Goal: Task Accomplishment & Management: Use online tool/utility

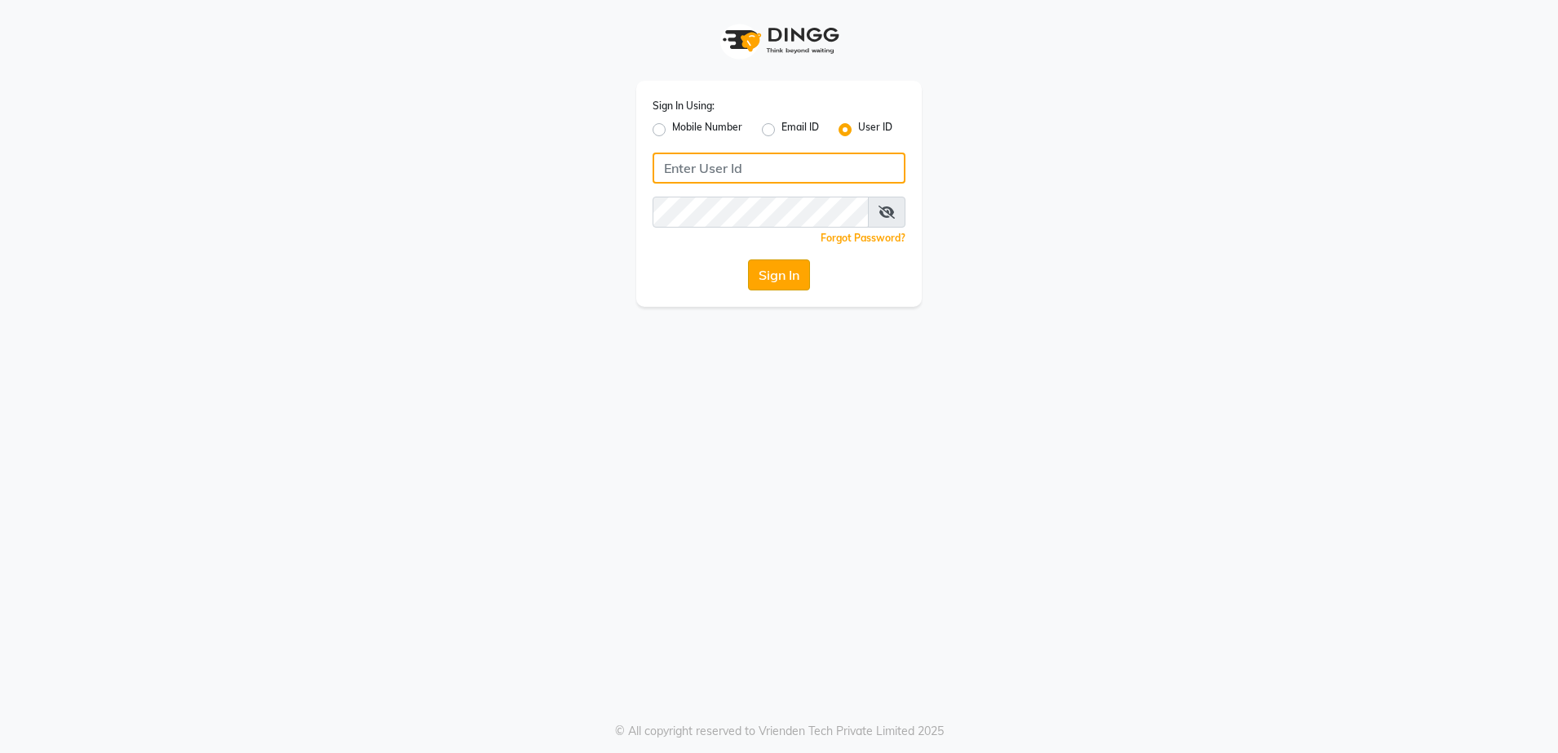
type input "rewindlooks"
click at [788, 260] on button "Sign In" at bounding box center [779, 274] width 62 height 31
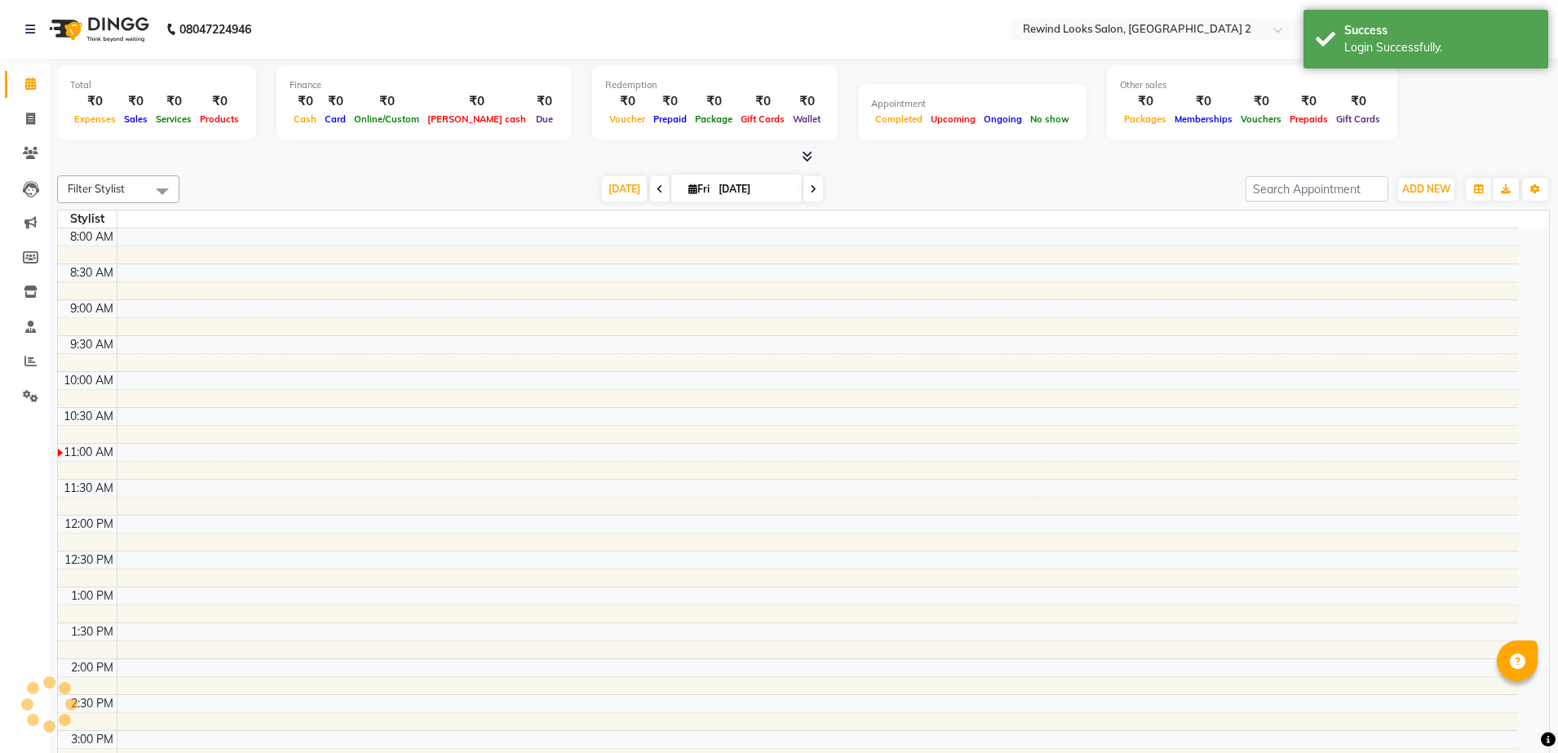
select select "en"
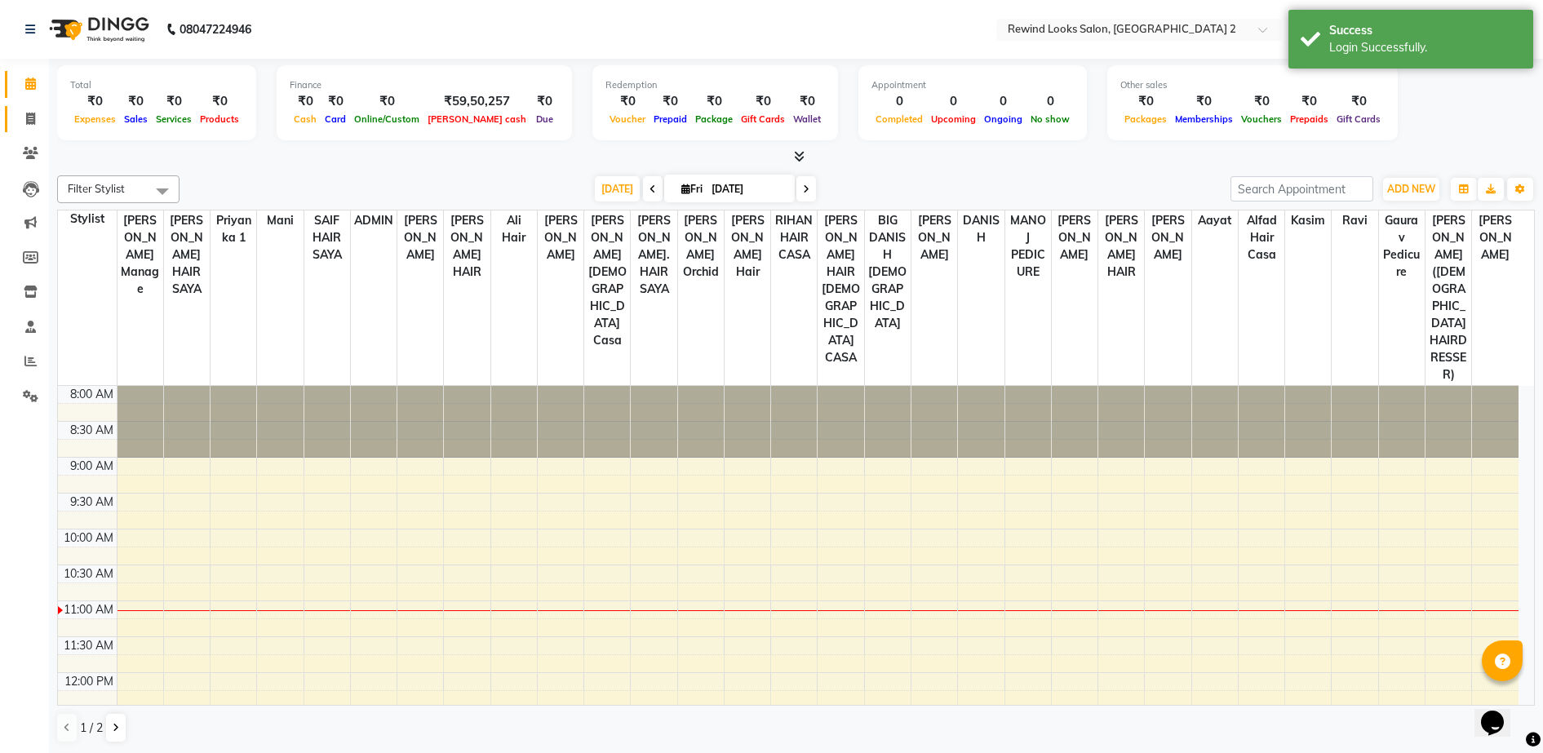
click at [31, 118] on icon at bounding box center [30, 119] width 9 height 12
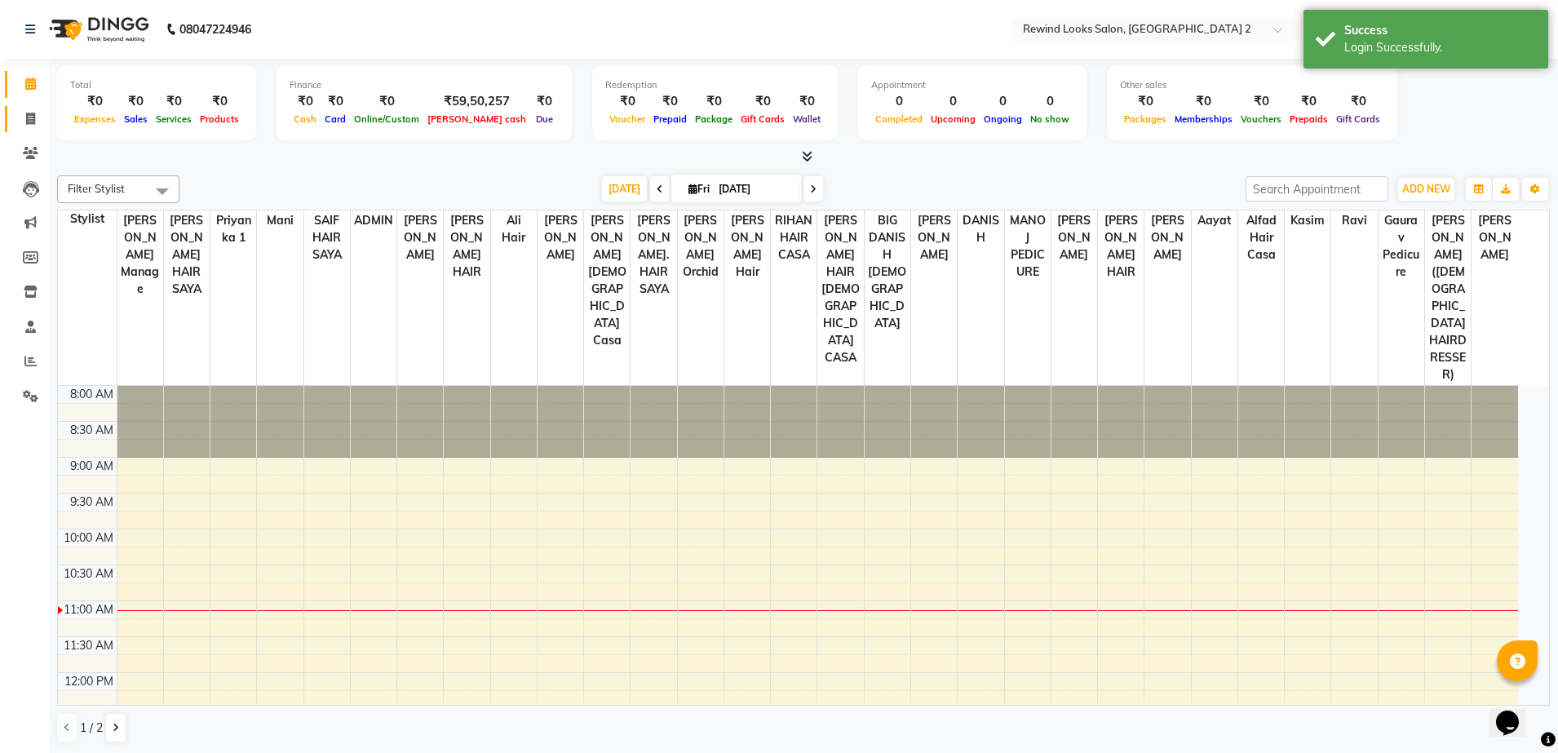
select select "4640"
select select "service"
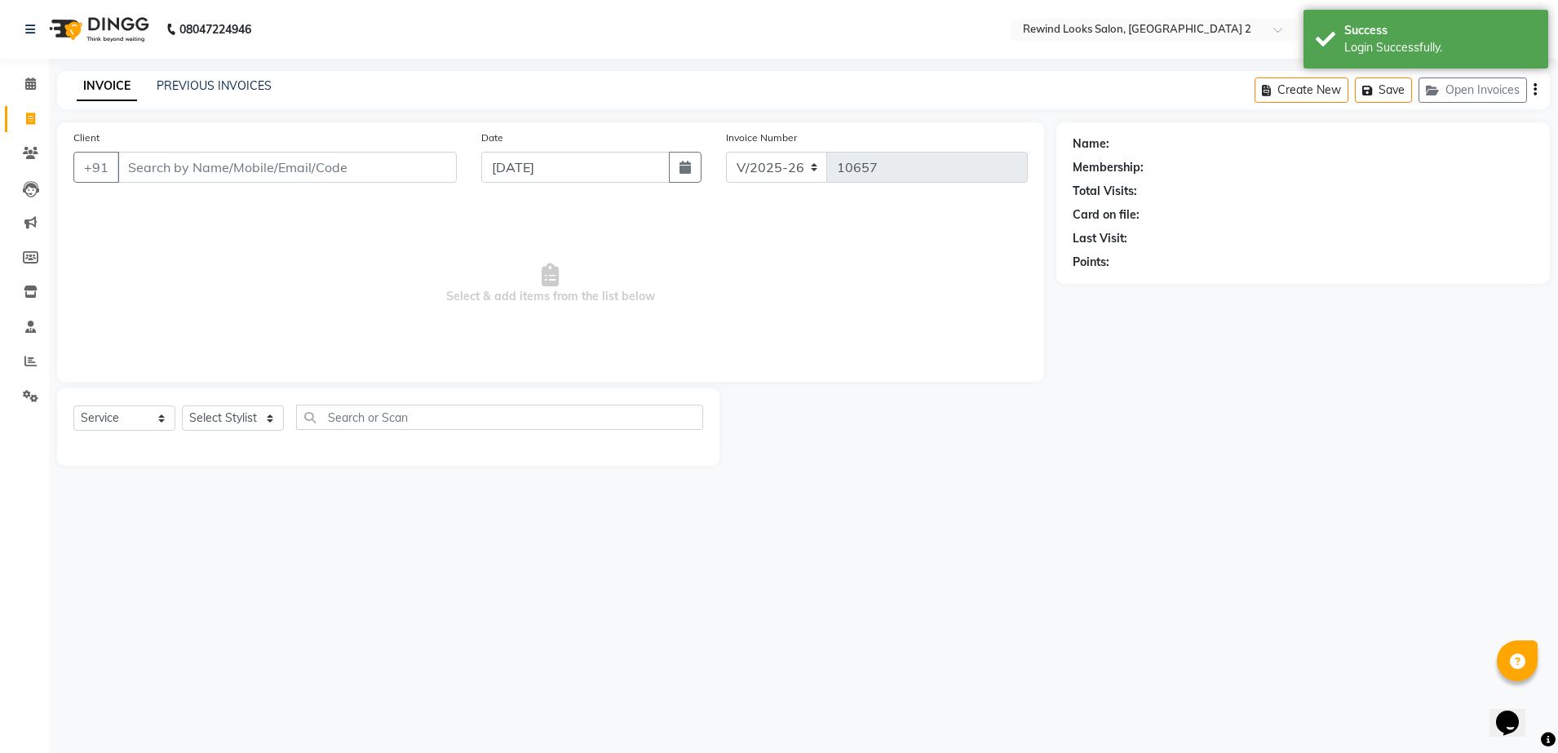
select select "27076"
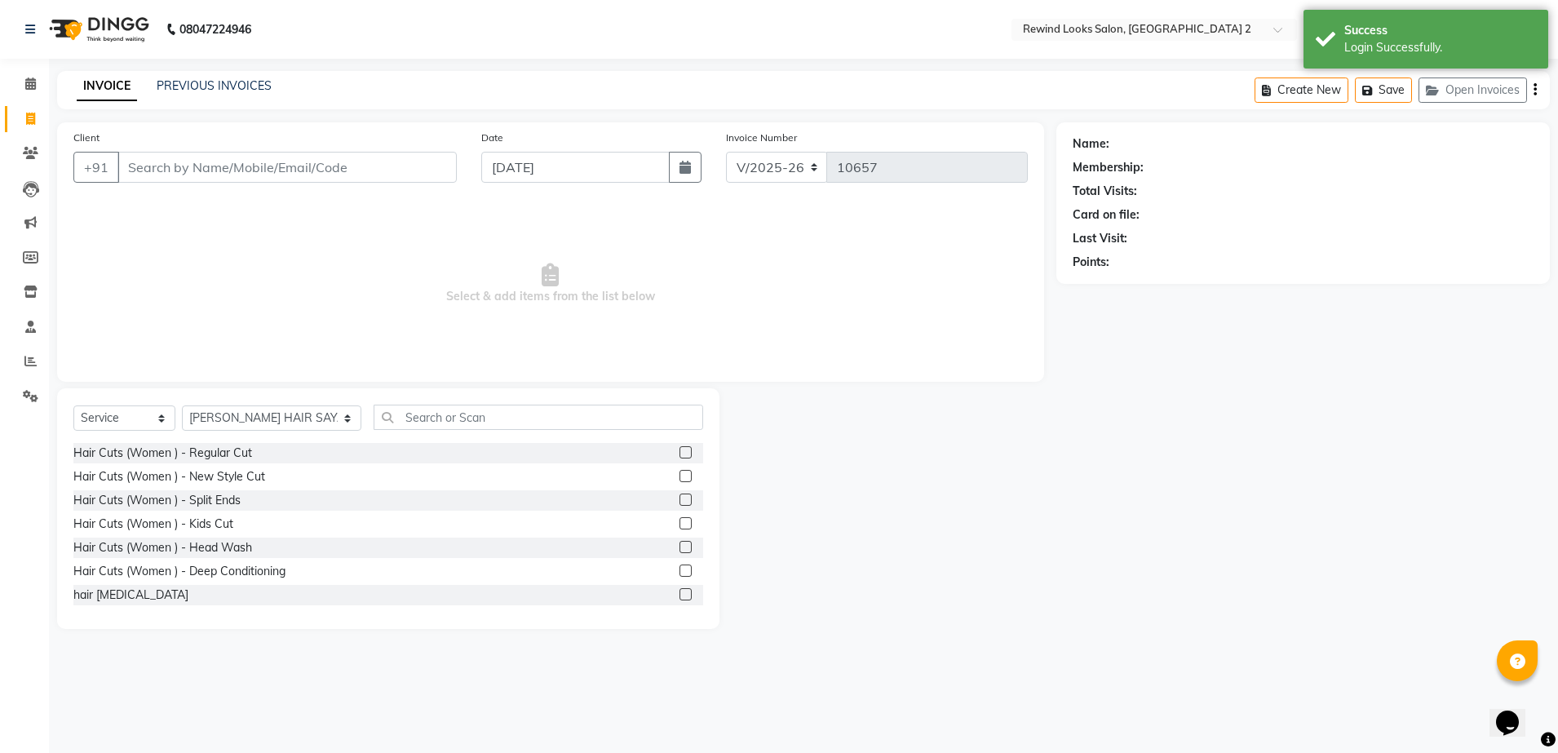
click at [267, 163] on input "Client" at bounding box center [286, 167] width 339 height 31
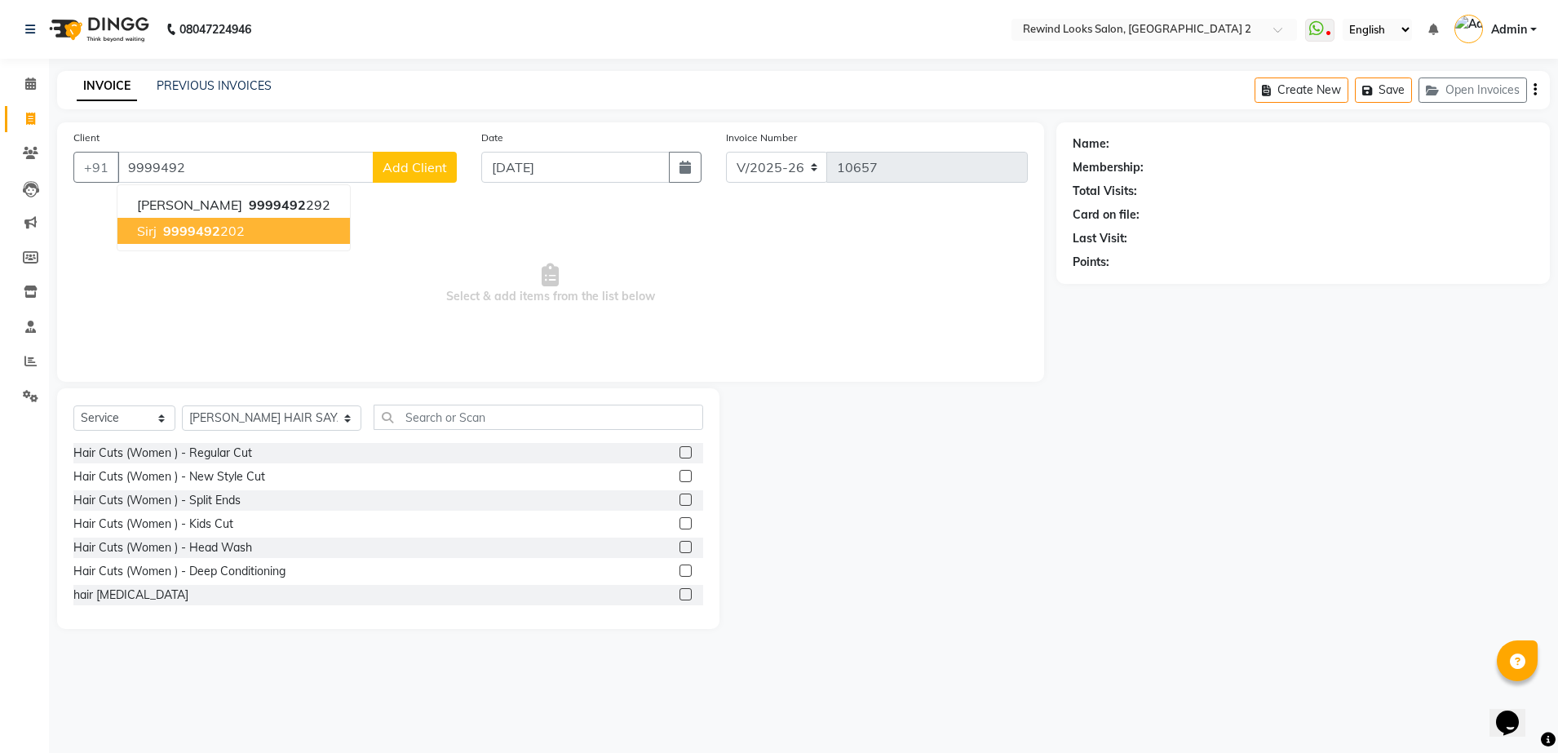
click at [185, 229] on span "9999492" at bounding box center [191, 231] width 57 height 16
type input "9999492202"
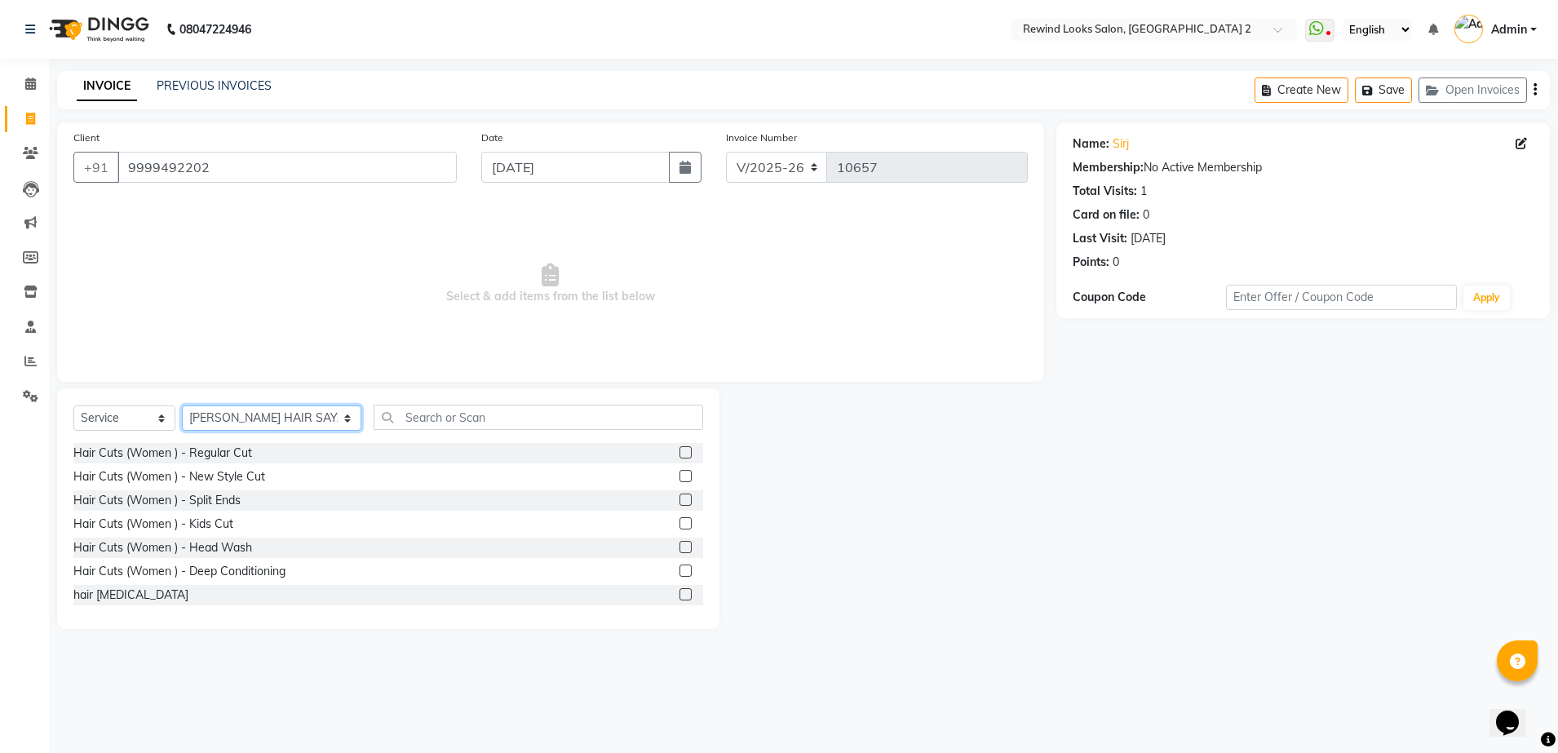
click at [250, 418] on select "Select Stylist [PERSON_NAME] aayat ADMIN Alfad hair Casa Ali Hair [PERSON_NAME]…" at bounding box center [271, 417] width 179 height 25
